Goal: Information Seeking & Learning: Learn about a topic

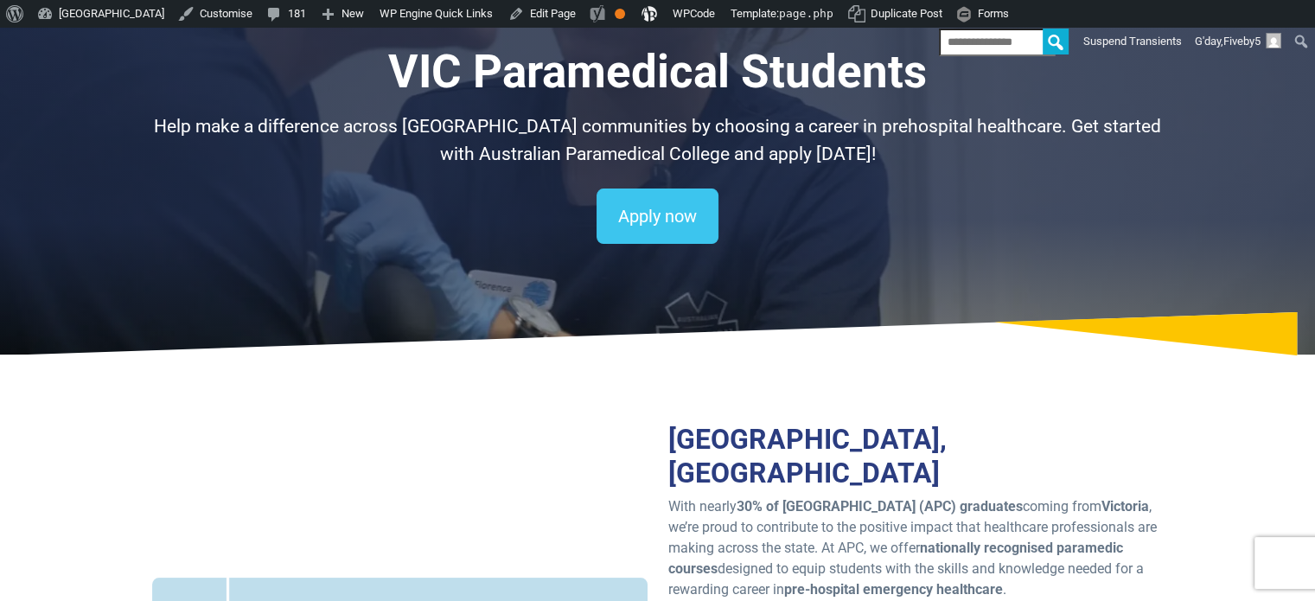
scroll to position [346, 0]
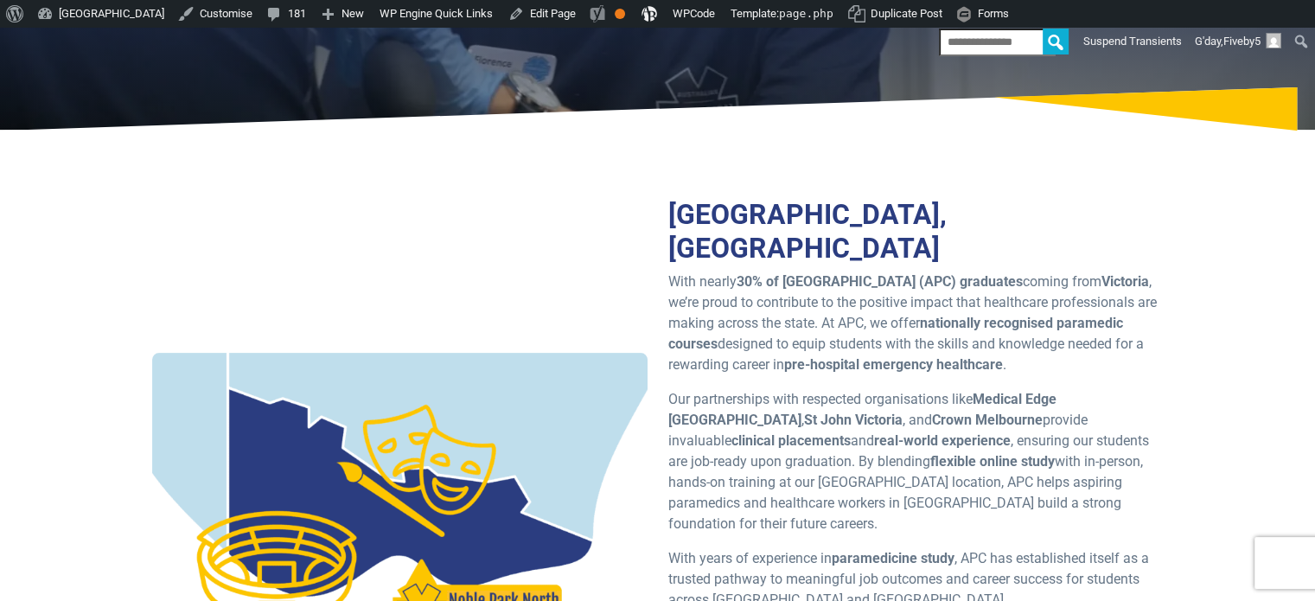
click at [1235, 296] on div "[GEOGRAPHIC_DATA], [GEOGRAPHIC_DATA] With nearly 30% of Australian Paramedical …" at bounding box center [658, 512] width 1211 height 738
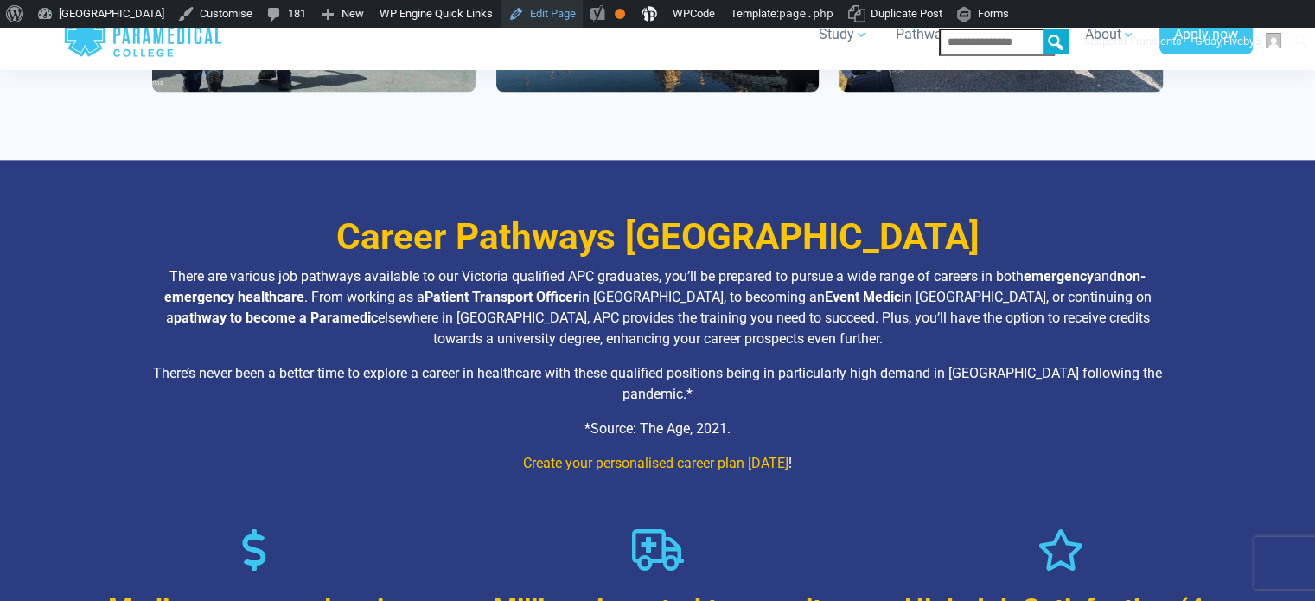
scroll to position [1989, 0]
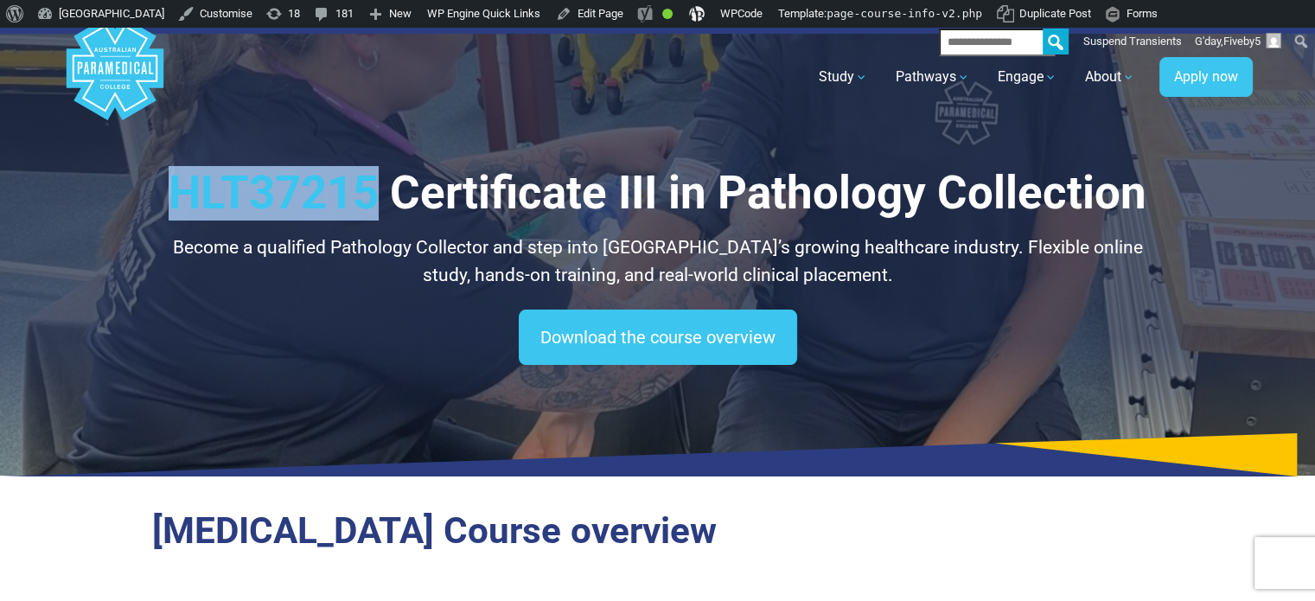
drag, startPoint x: 203, startPoint y: 191, endPoint x: 374, endPoint y: 202, distance: 170.7
click at [370, 207] on h1 "HLT37215 Certificate III in Pathology Collection" at bounding box center [658, 193] width 1012 height 54
copy h1 "HLT37215"
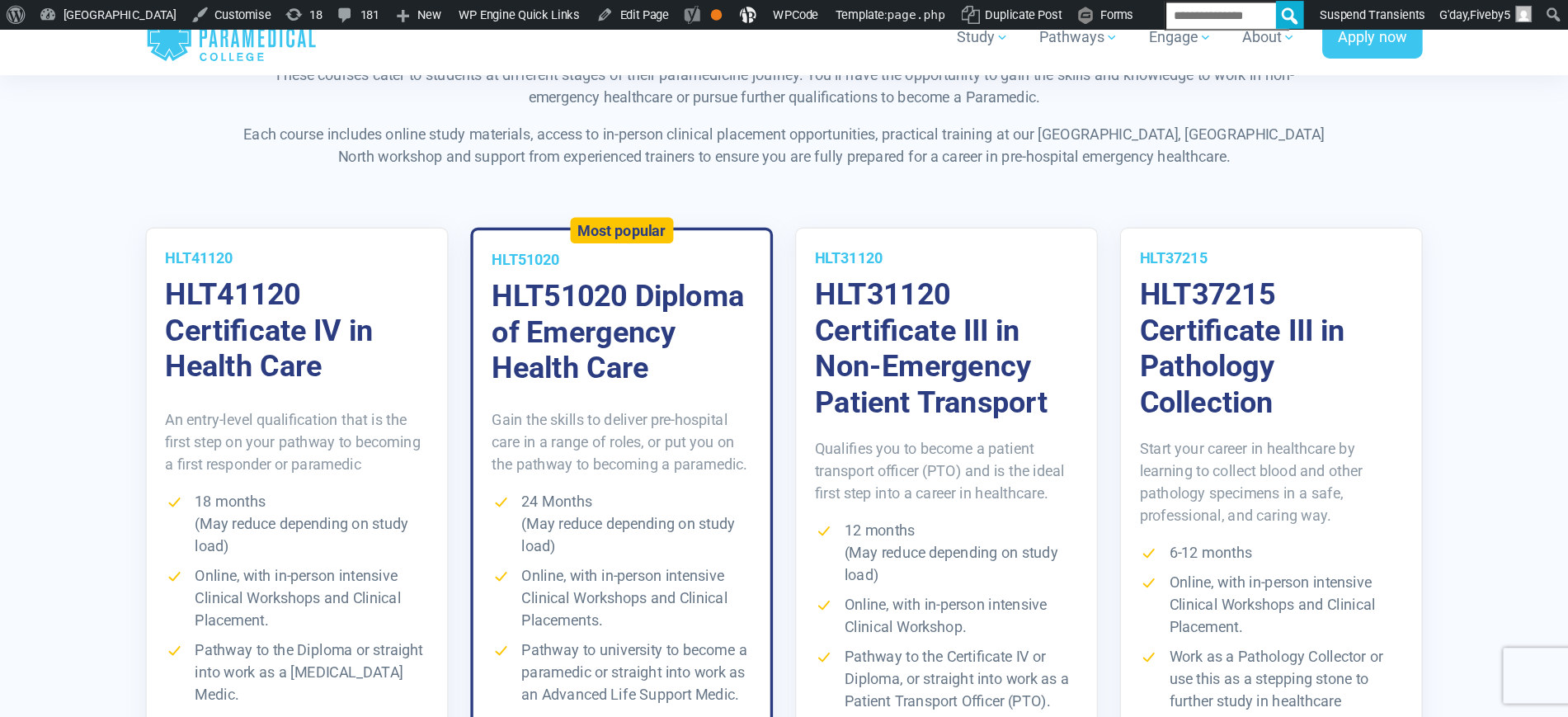
scroll to position [2950, 0]
